Goal: Information Seeking & Learning: Learn about a topic

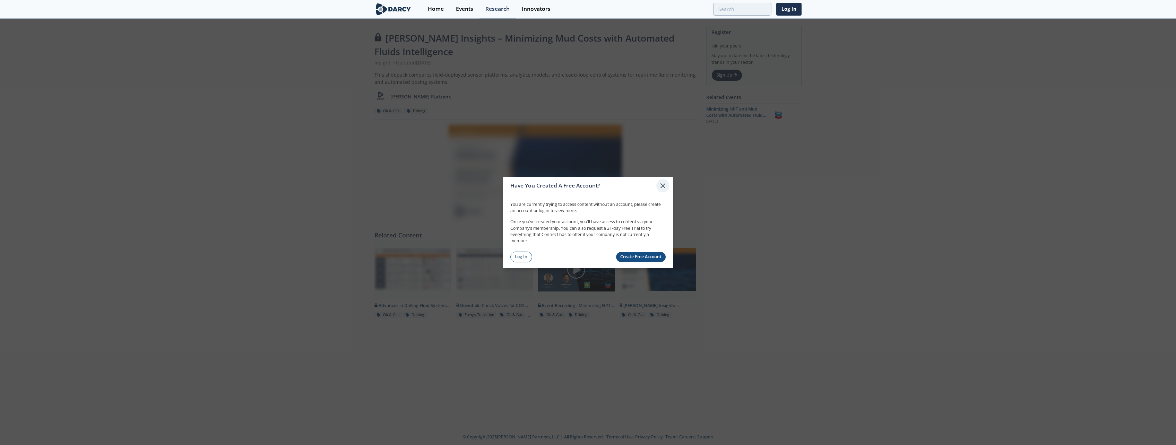
click at [661, 185] on icon at bounding box center [663, 186] width 8 height 8
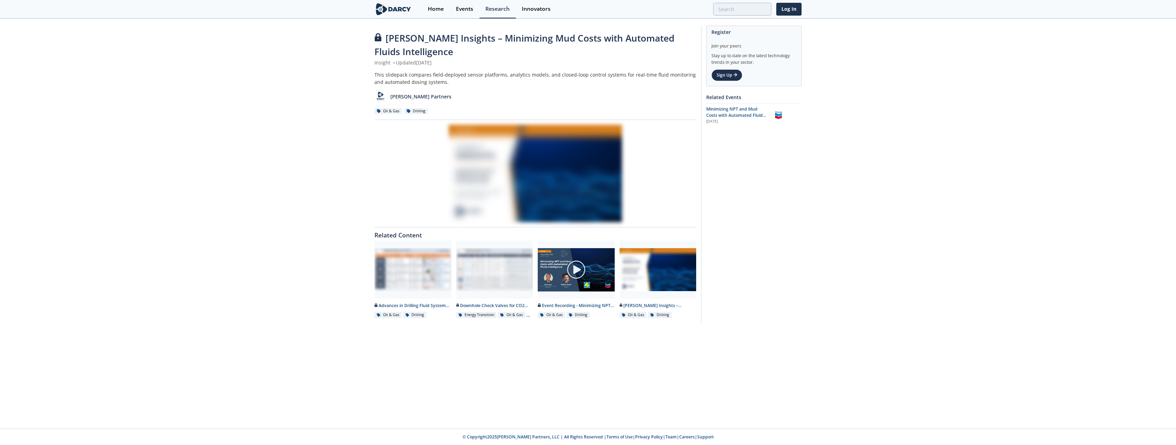
click at [522, 189] on div at bounding box center [535, 173] width 322 height 97
click at [599, 304] on div "Event Recording - Minimizing NPT and Mud Costs with Automated Fluids Intelligen…" at bounding box center [576, 306] width 77 height 6
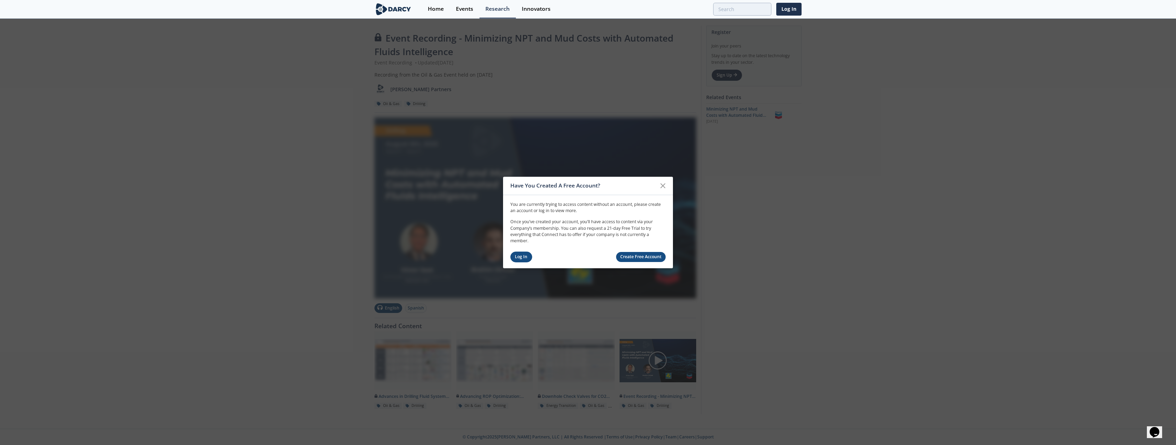
click at [520, 255] on link "Log In" at bounding box center [521, 257] width 22 height 11
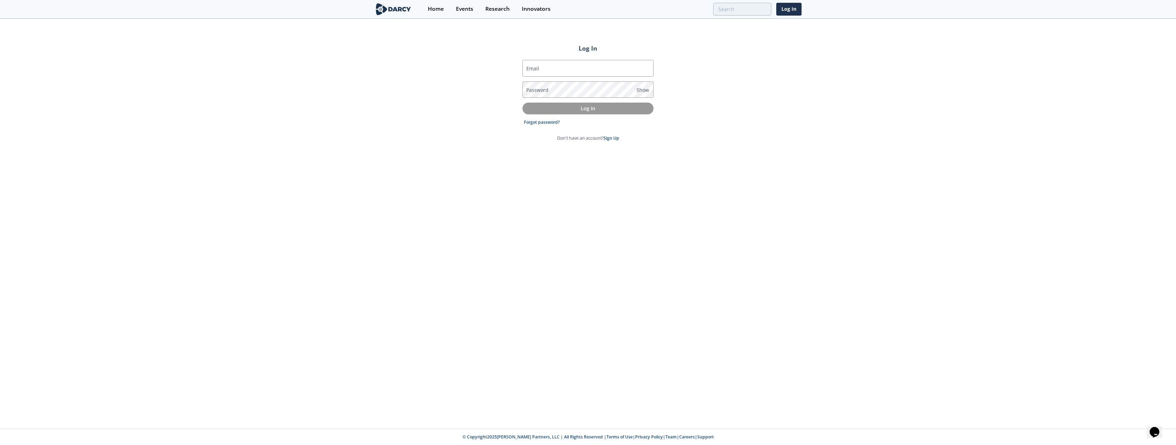
type input "[PERSON_NAME][EMAIL_ADDRESS][PERSON_NAME][DOMAIN_NAME]"
click at [598, 110] on p "Log In" at bounding box center [587, 108] width 121 height 7
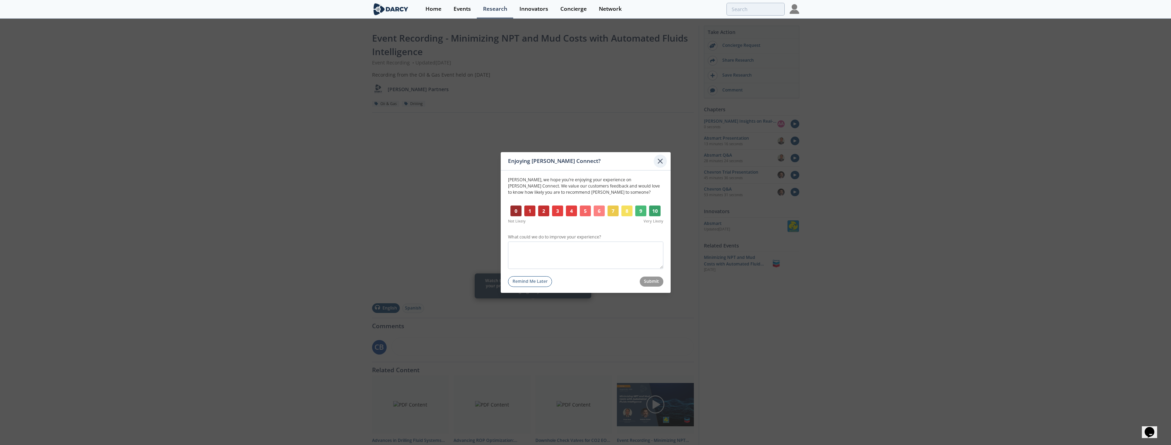
click at [661, 160] on icon at bounding box center [660, 161] width 4 height 4
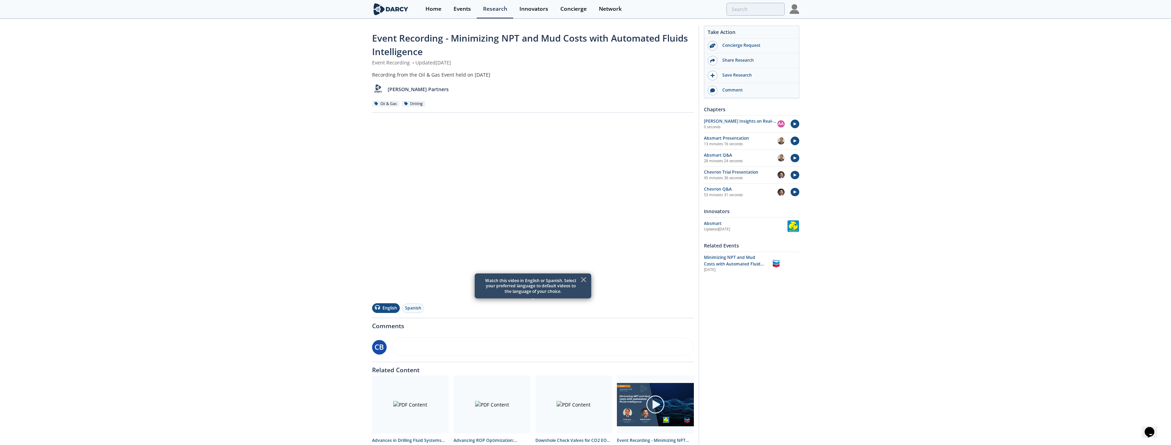
drag, startPoint x: 690, startPoint y: 186, endPoint x: 748, endPoint y: 323, distance: 148.8
click at [828, 335] on div "Event Recording - Minimizing NPT and Mud Costs with Automated Fluids Intelligen…" at bounding box center [585, 243] width 1171 height 449
click at [584, 280] on icon at bounding box center [583, 280] width 4 height 4
